Goal: Check status

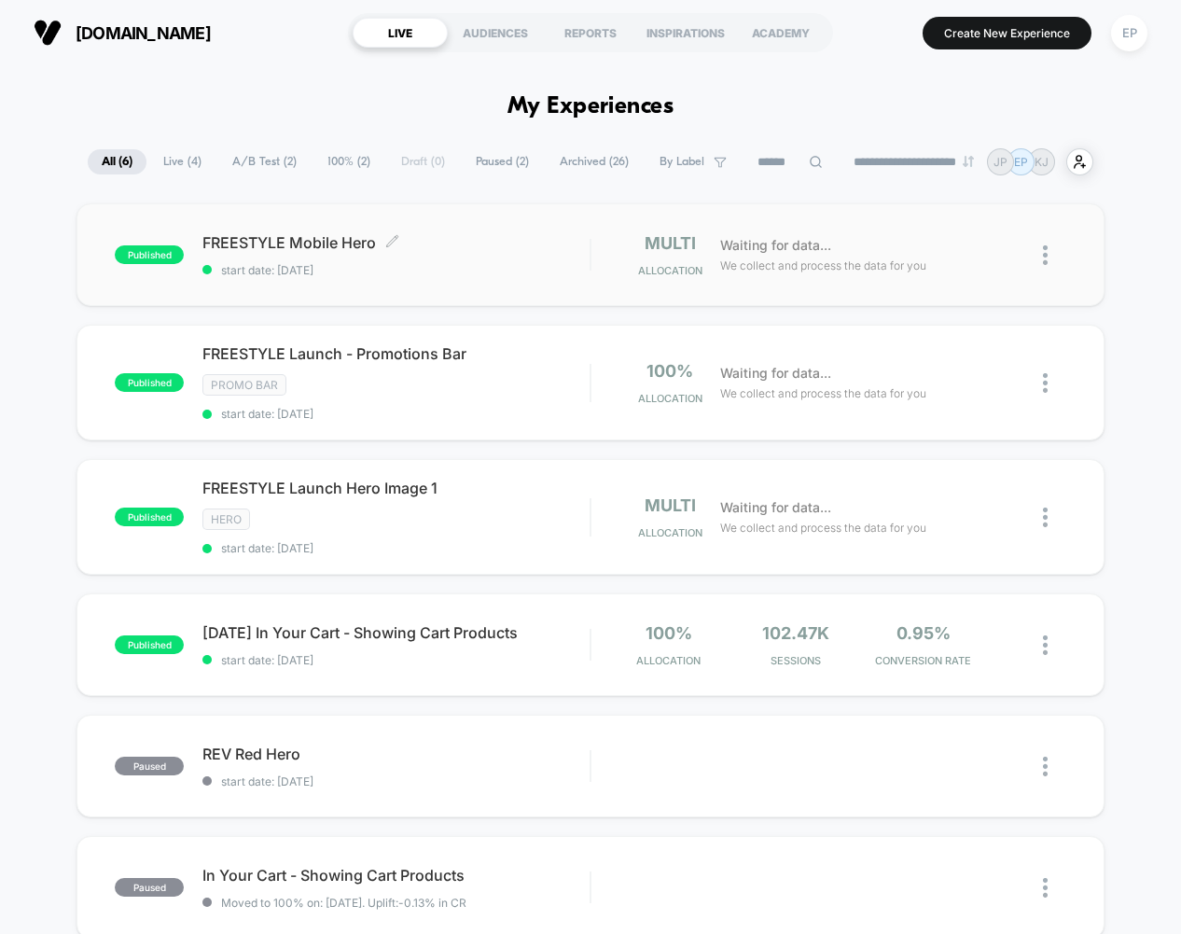
click at [279, 237] on span "FREESTYLE Mobile Hero Click to edit experience details" at bounding box center [395, 242] width 387 height 19
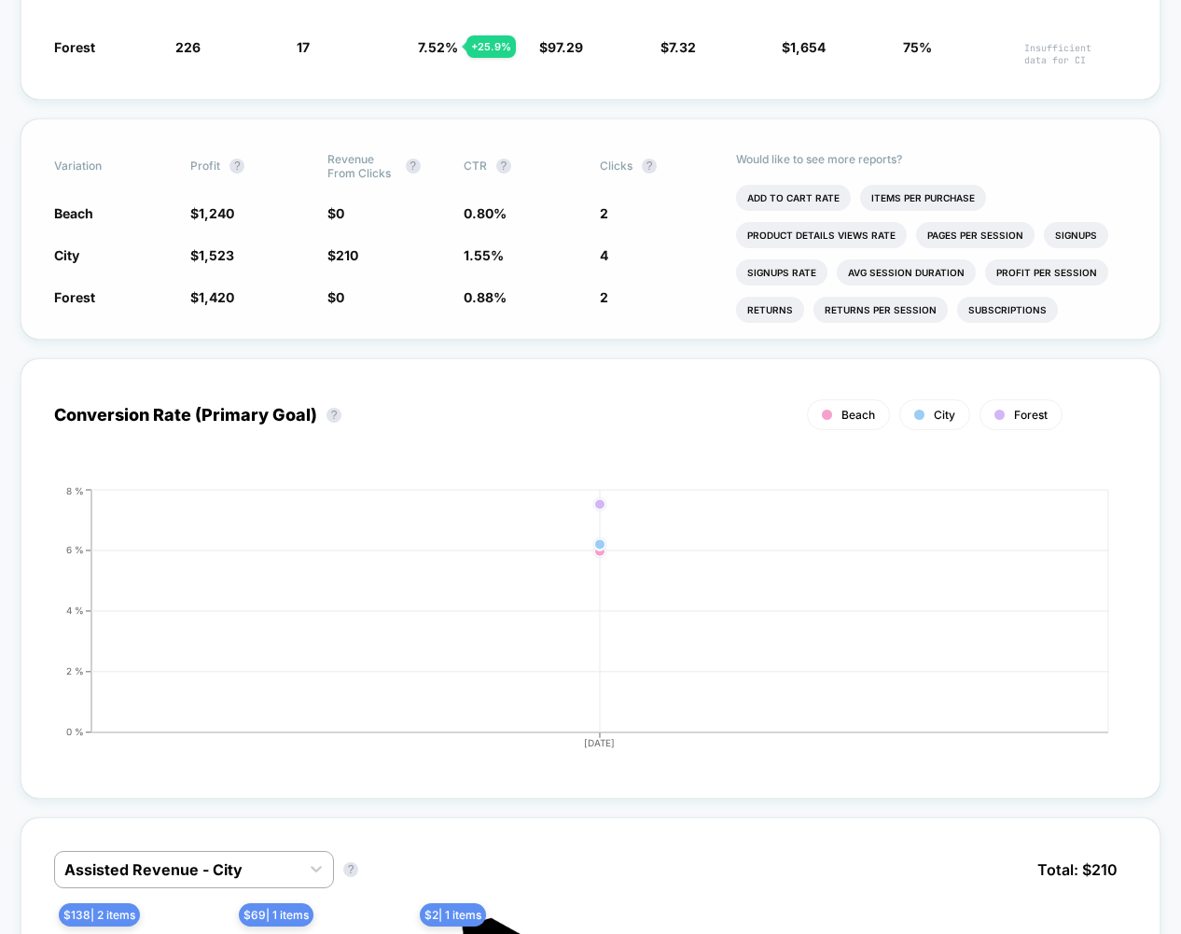
scroll to position [885, 0]
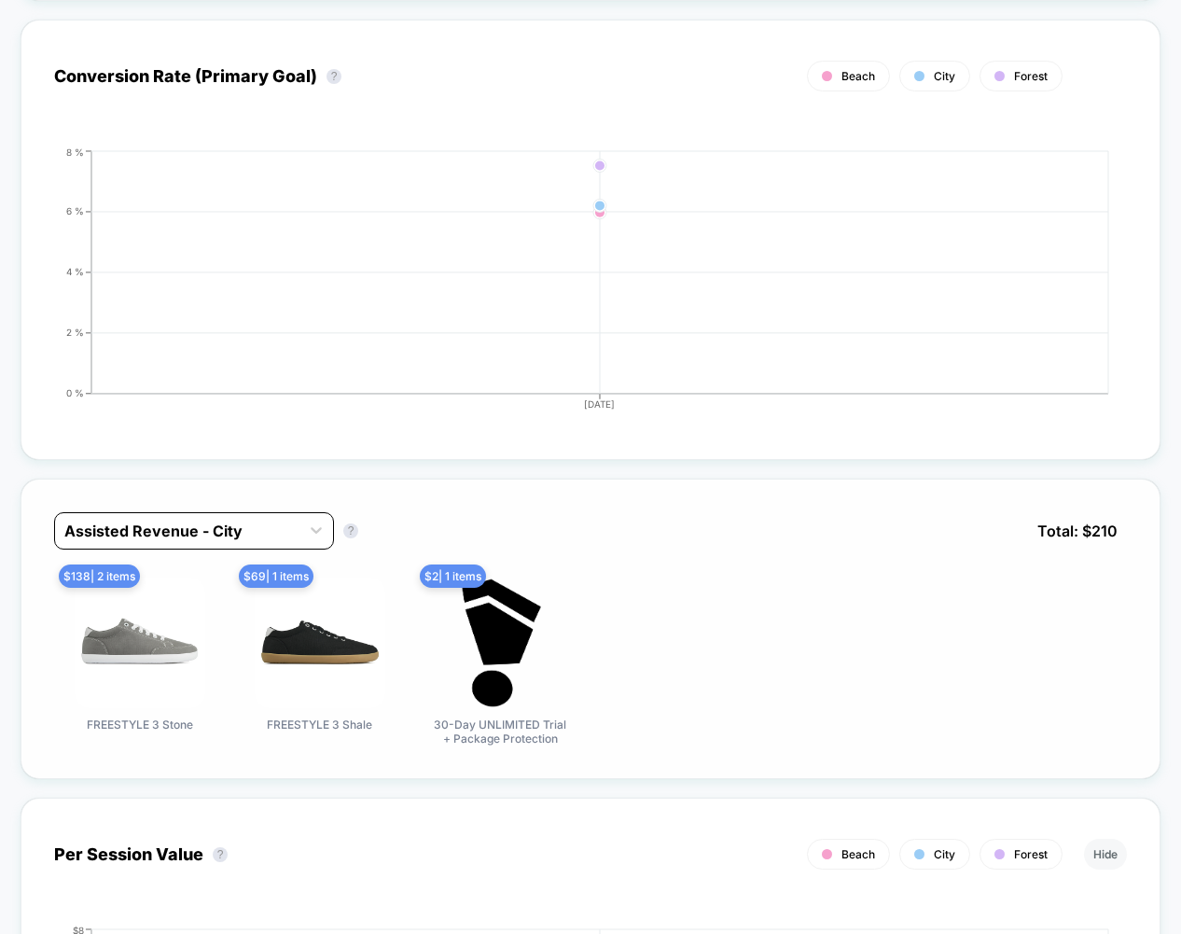
click at [282, 531] on div at bounding box center [177, 531] width 226 height 22
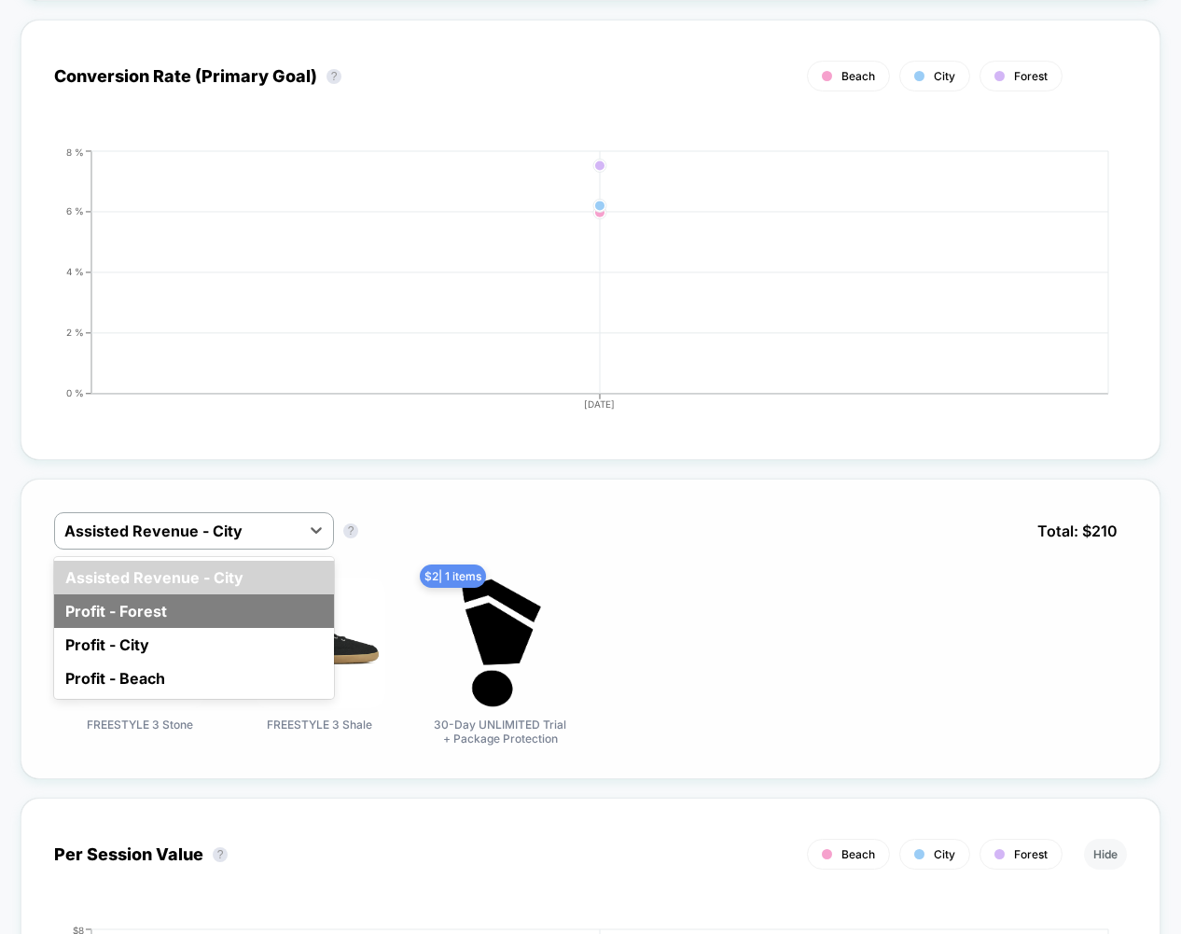
click at [219, 594] on div "Profit - Forest" at bounding box center [194, 611] width 280 height 34
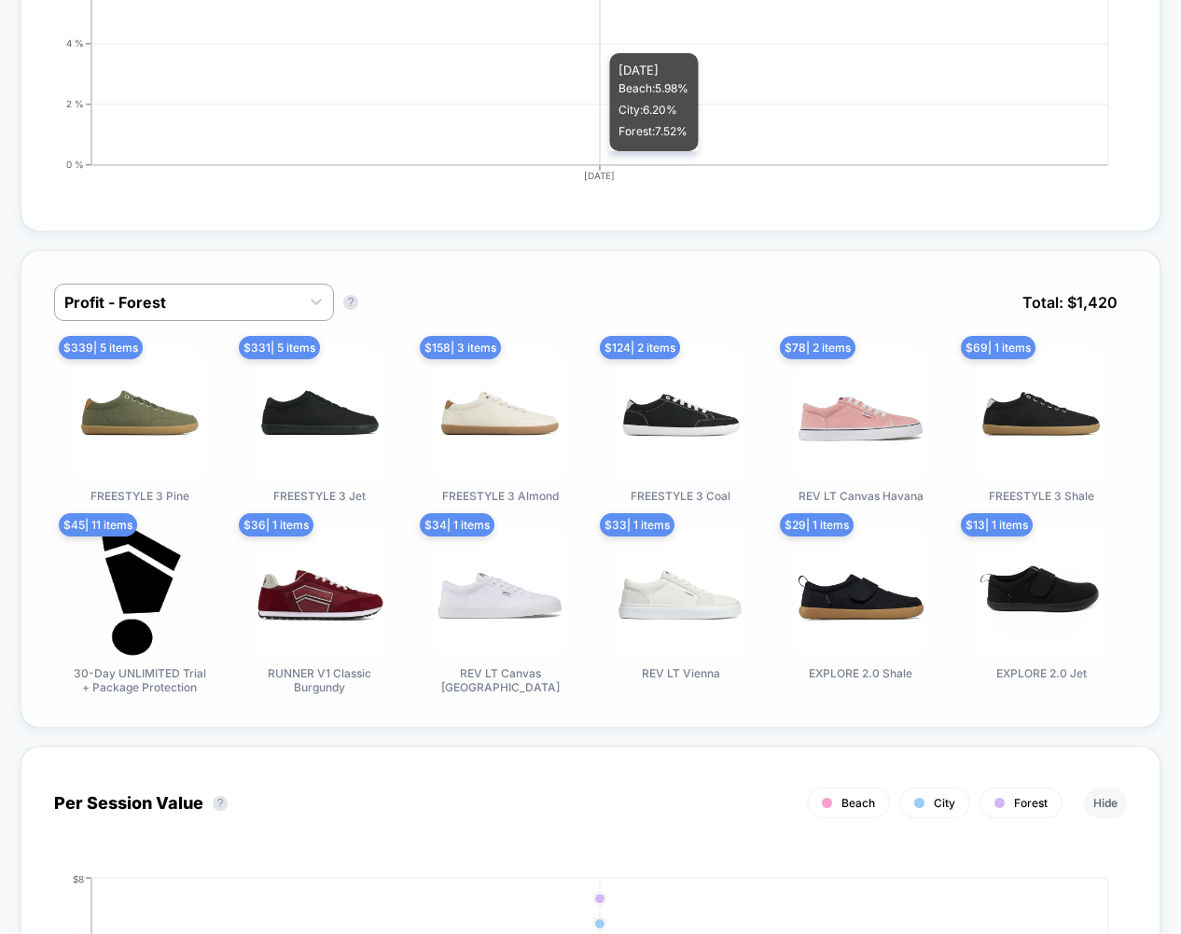
scroll to position [0, 0]
